Goal: Find specific page/section: Find specific page/section

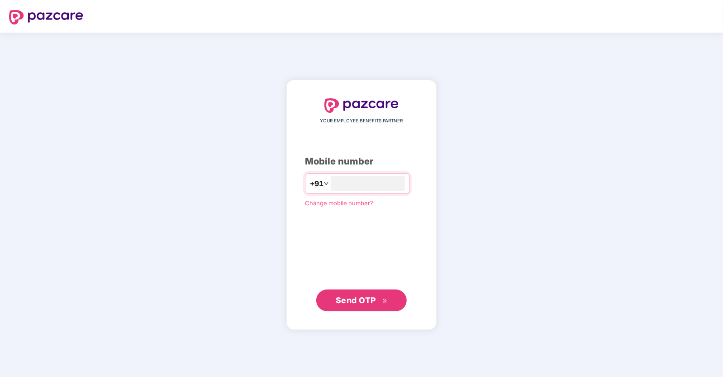
type input "**********"
click at [345, 300] on span "Send OTP" at bounding box center [356, 300] width 40 height 10
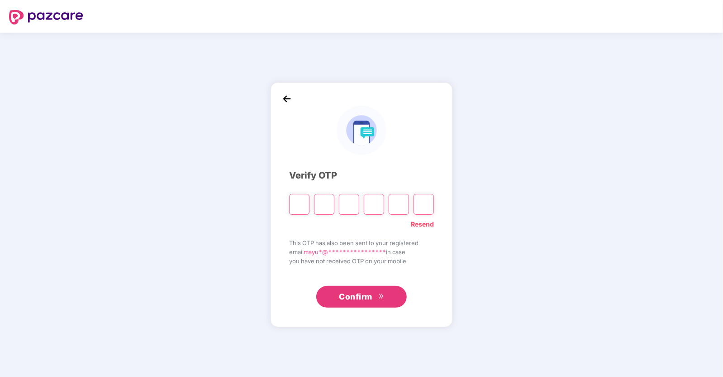
type input "*"
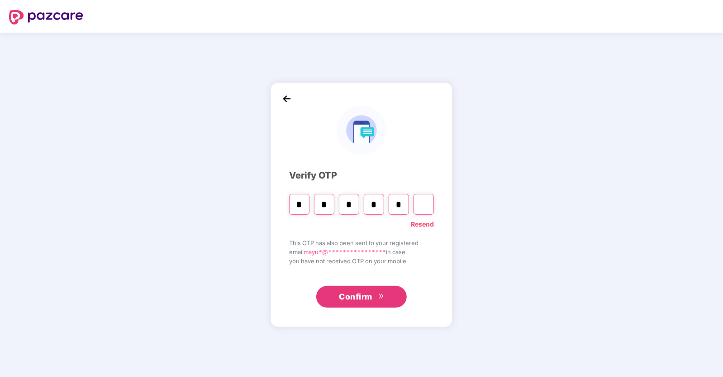
type input "*"
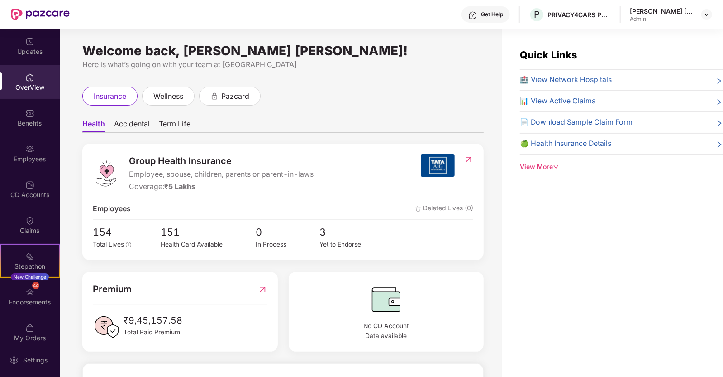
click at [35, 125] on div "Benefits" at bounding box center [30, 123] width 60 height 9
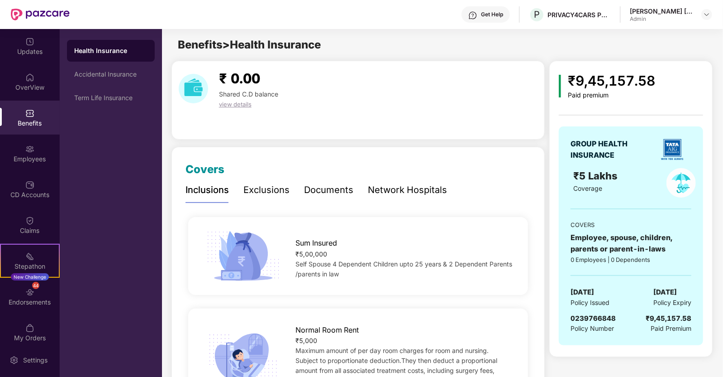
click at [109, 99] on div "Term Life Insurance" at bounding box center [110, 97] width 73 height 7
